Goal: Information Seeking & Learning: Find specific fact

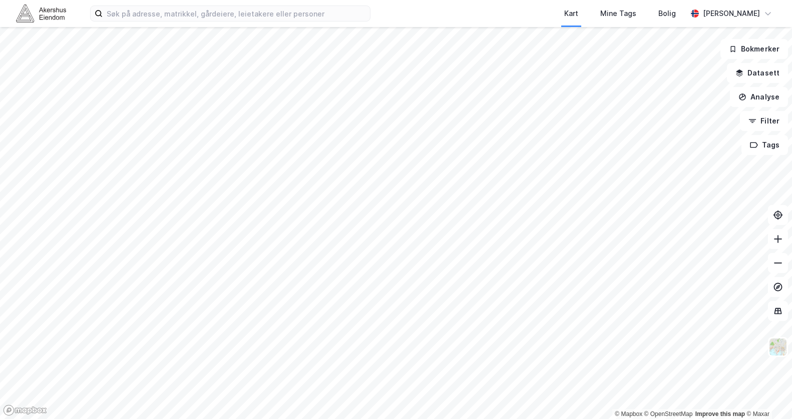
click at [598, 0] on html "Kart Mine Tags Bolig [PERSON_NAME] © Mapbox © OpenStreetMap Improve this map © …" at bounding box center [396, 209] width 792 height 419
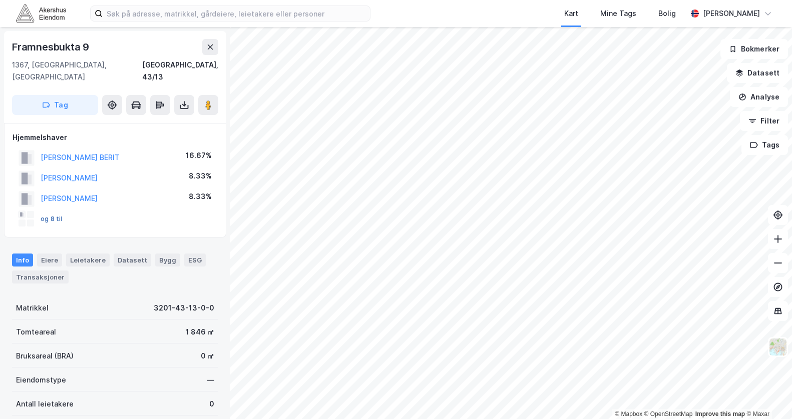
click at [0, 0] on button "og 8 til" at bounding box center [0, 0] width 0 height 0
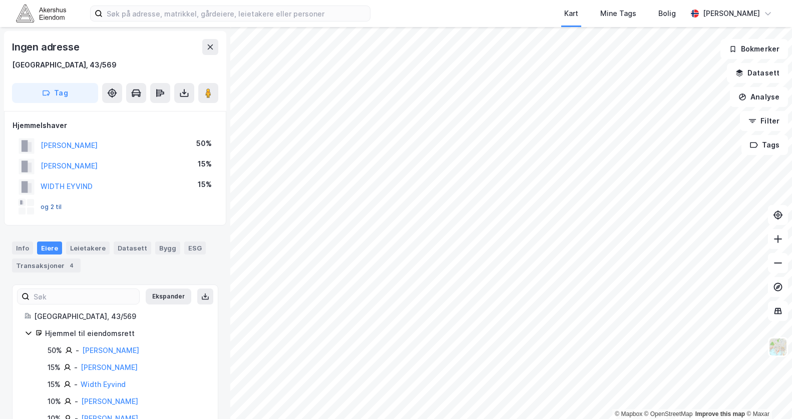
click at [0, 0] on button "og 2 til" at bounding box center [0, 0] width 0 height 0
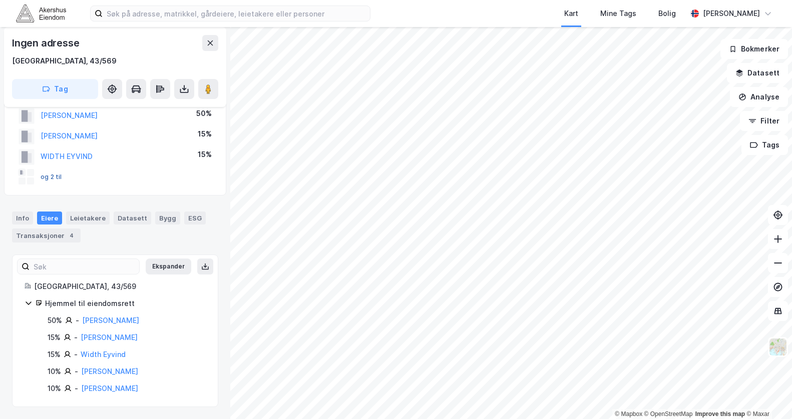
click at [0, 0] on button "og 2 til" at bounding box center [0, 0] width 0 height 0
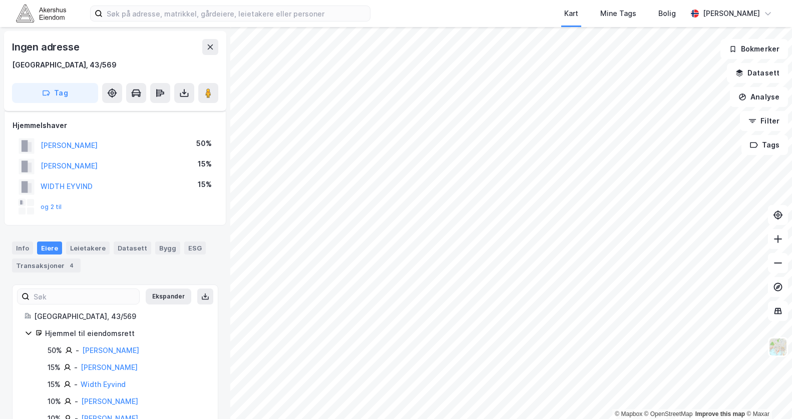
scroll to position [30, 0]
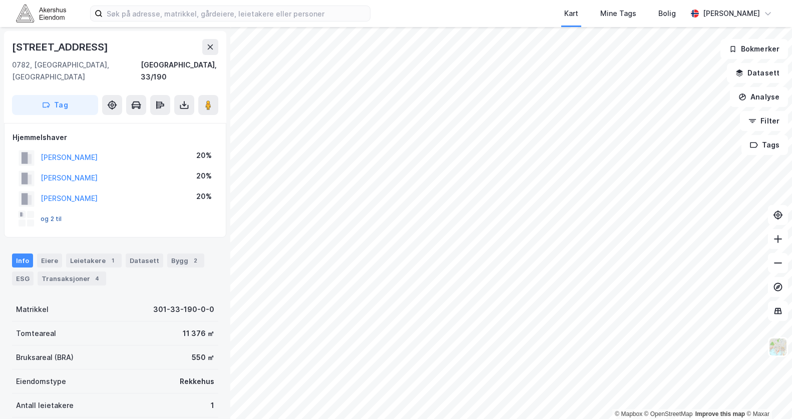
click at [0, 0] on button "og 2 til" at bounding box center [0, 0] width 0 height 0
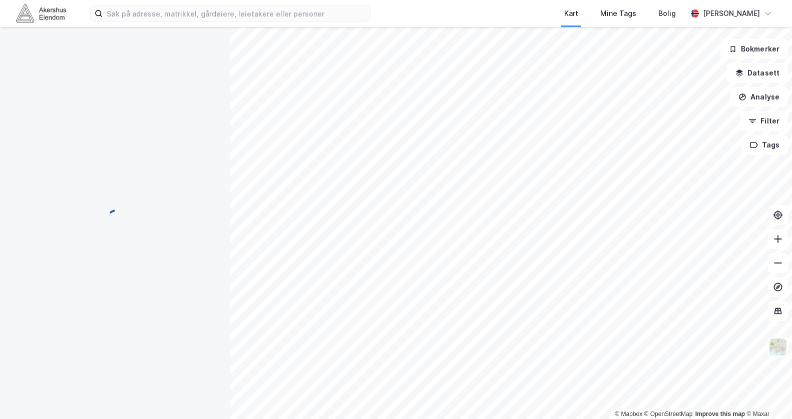
scroll to position [31, 0]
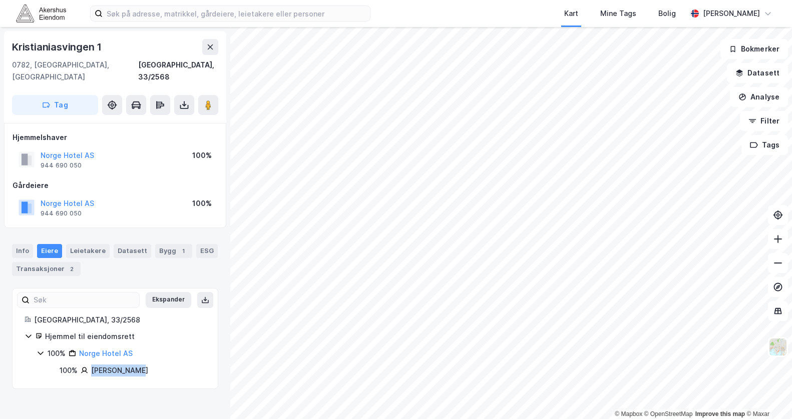
drag, startPoint x: 92, startPoint y: 358, endPoint x: 138, endPoint y: 355, distance: 46.7
click at [138, 365] on div "Nils Røhnebæk" at bounding box center [119, 371] width 57 height 12
click at [185, 365] on div "100% Nils Røhnebæk" at bounding box center [133, 371] width 146 height 12
